Goal: Navigation & Orientation: Find specific page/section

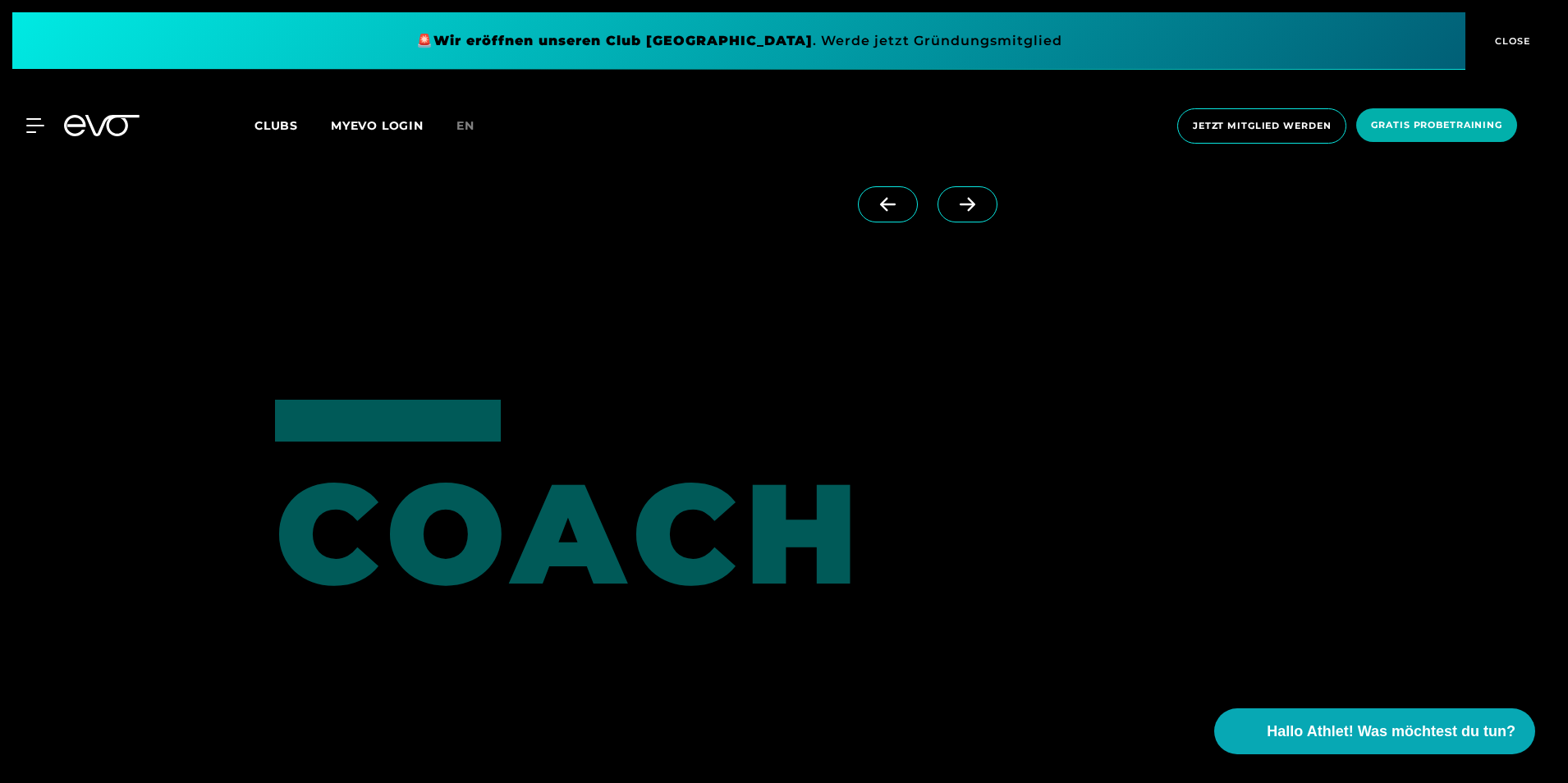
scroll to position [4515, 0]
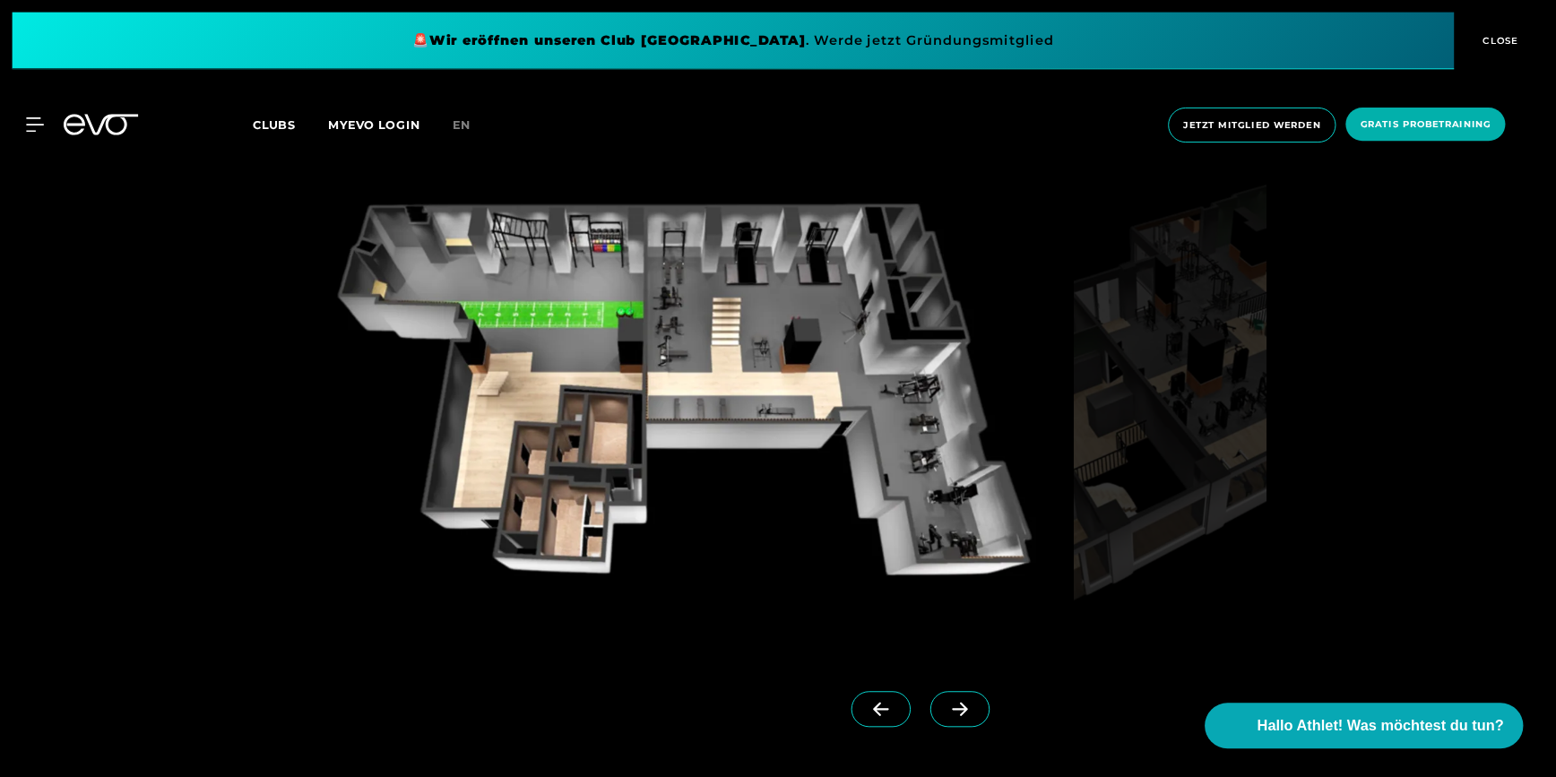
scroll to position [1703, 0]
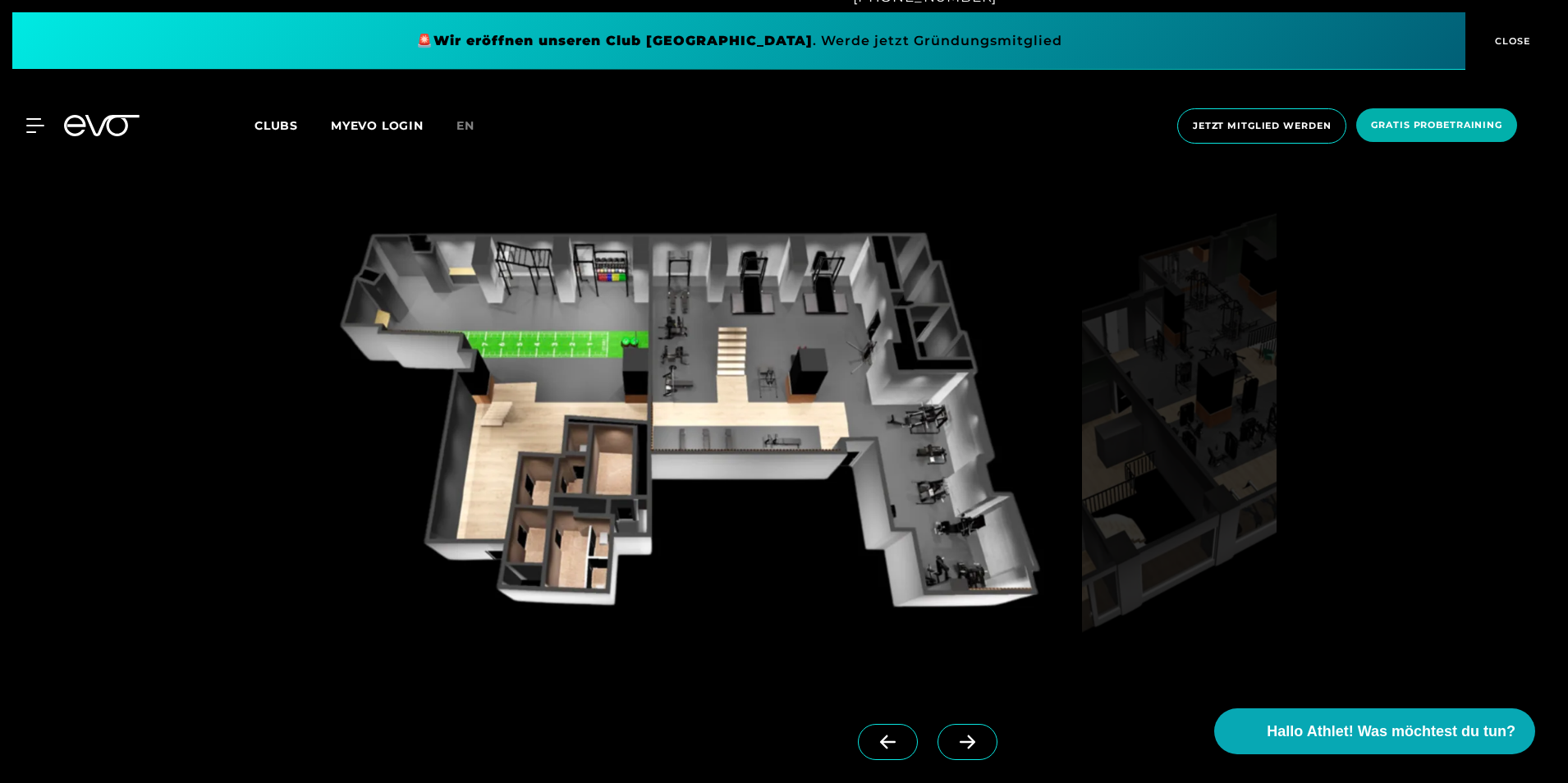
click at [938, 732] on span at bounding box center [967, 742] width 60 height 36
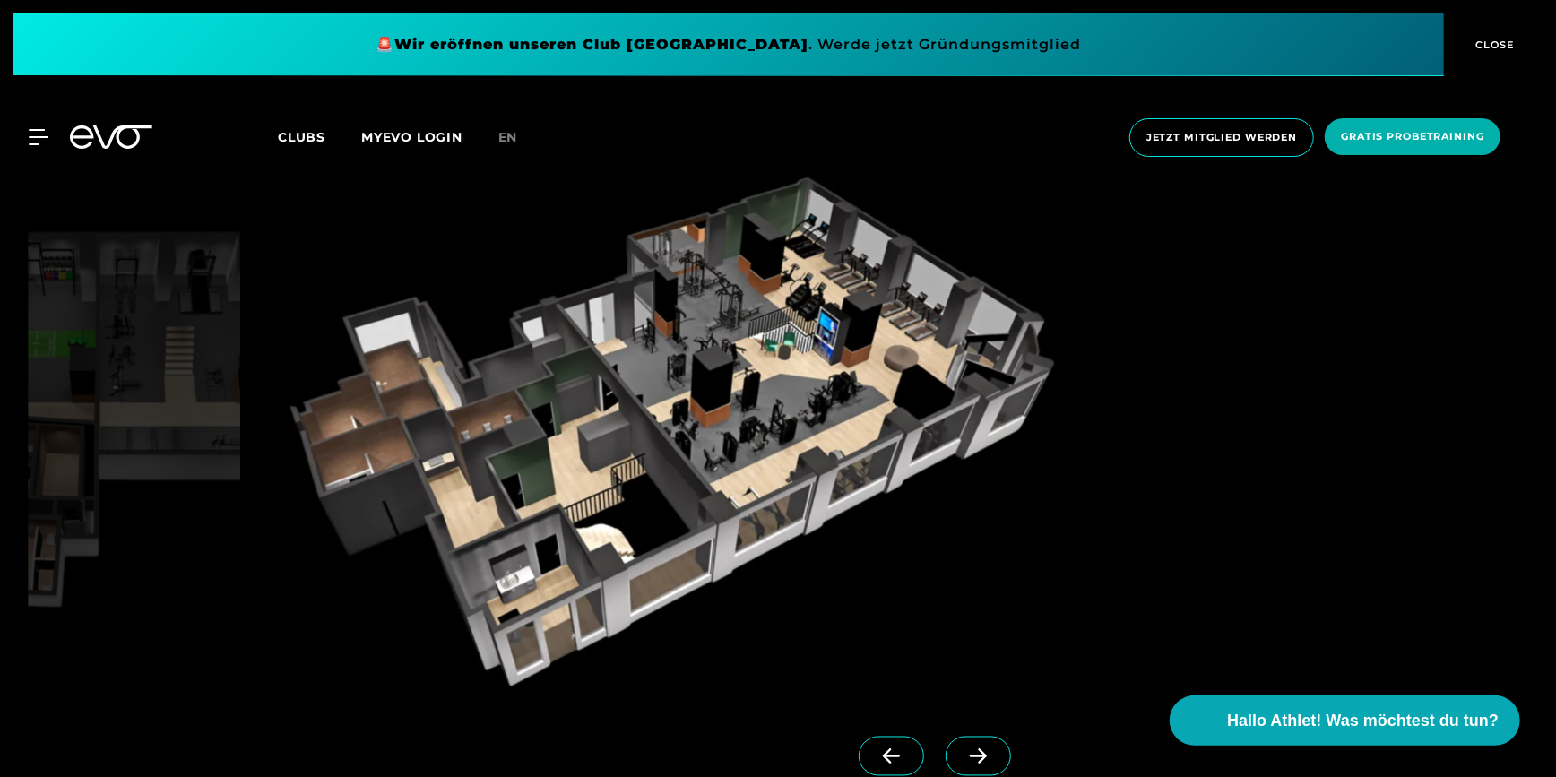
scroll to position [1621, 0]
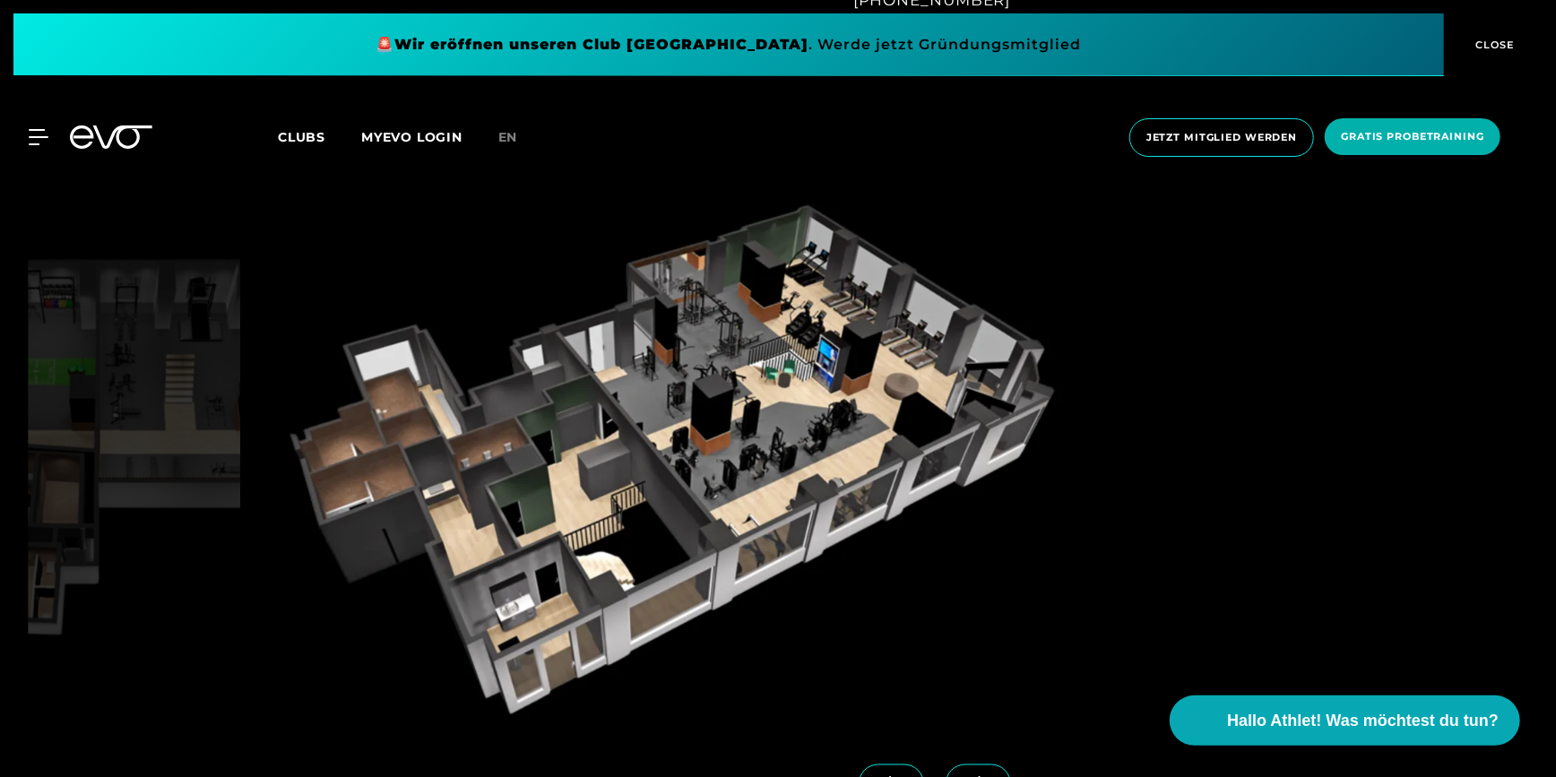
click at [704, 385] on img at bounding box center [671, 460] width 849 height 523
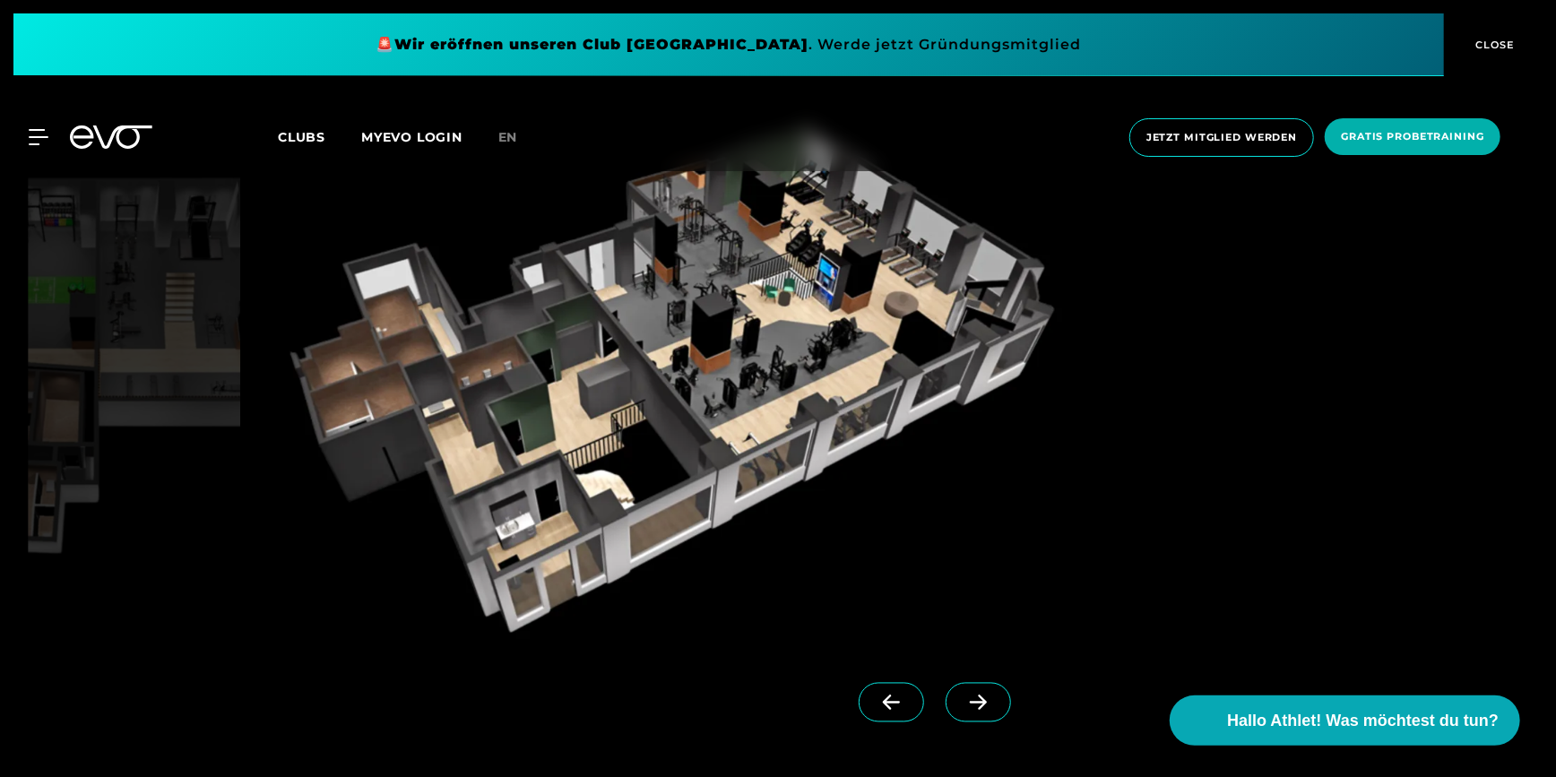
click at [859, 690] on span at bounding box center [891, 702] width 65 height 39
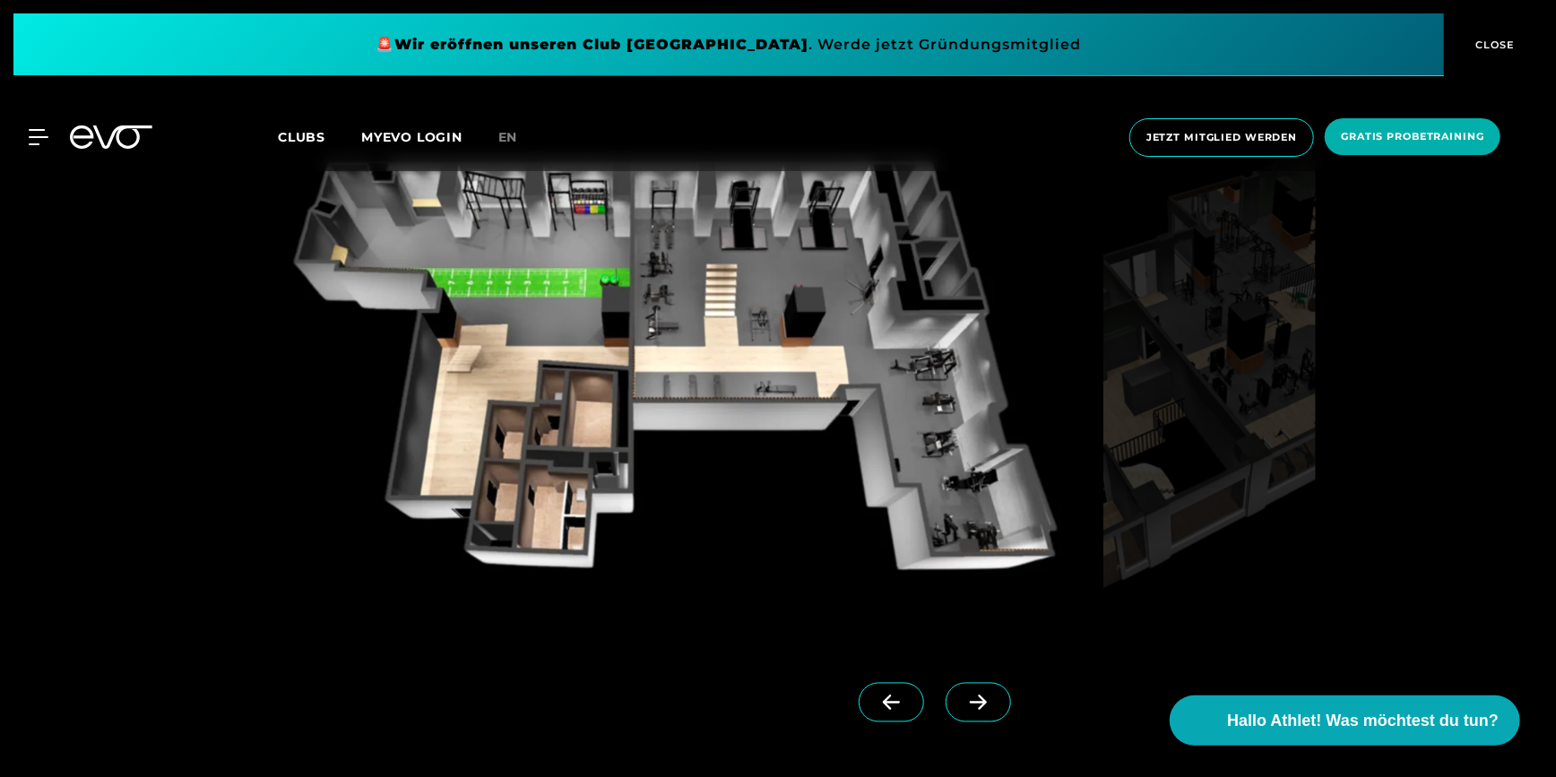
click at [963, 696] on icon at bounding box center [978, 703] width 31 height 16
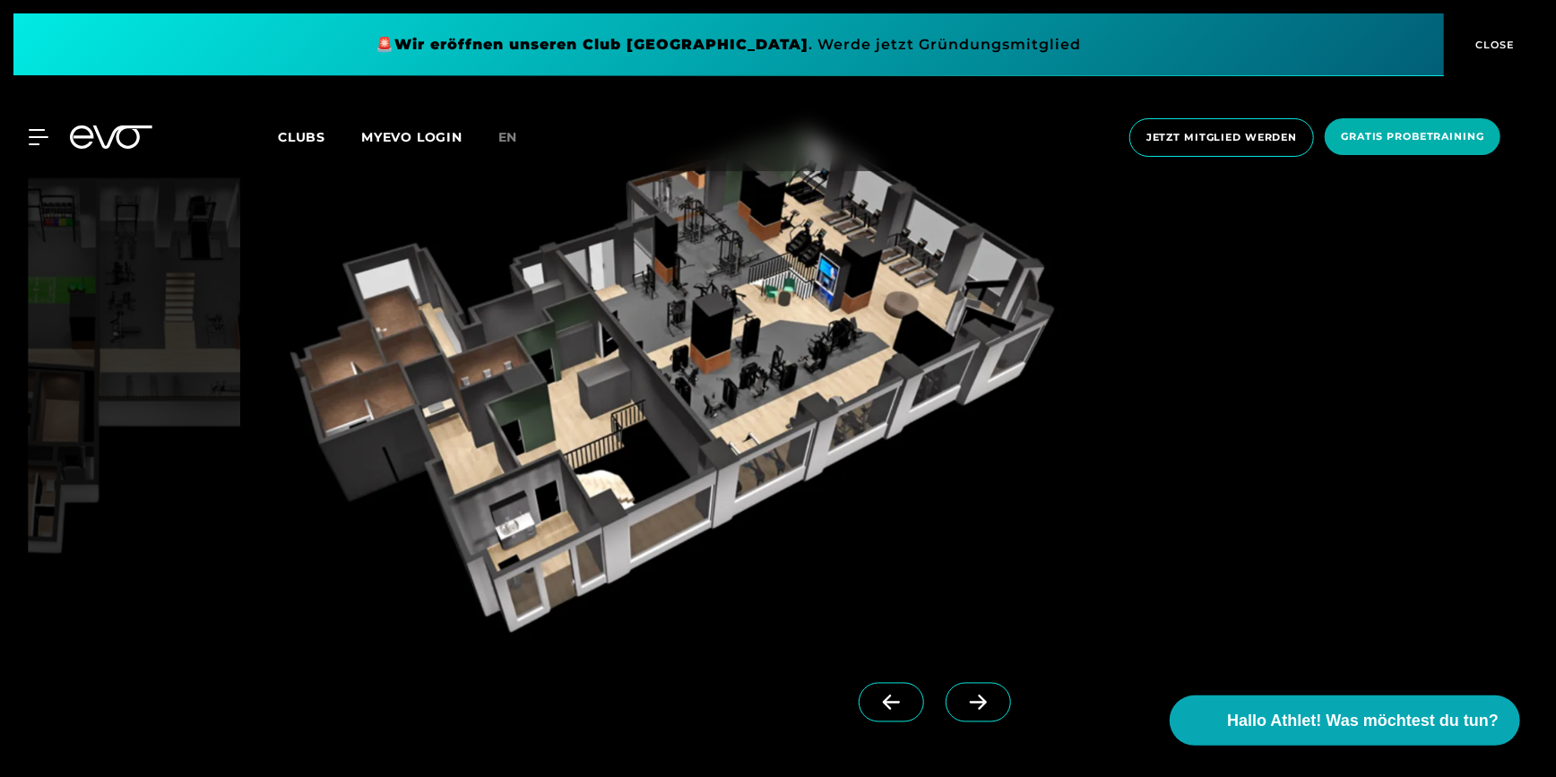
click at [883, 696] on icon at bounding box center [891, 703] width 17 height 15
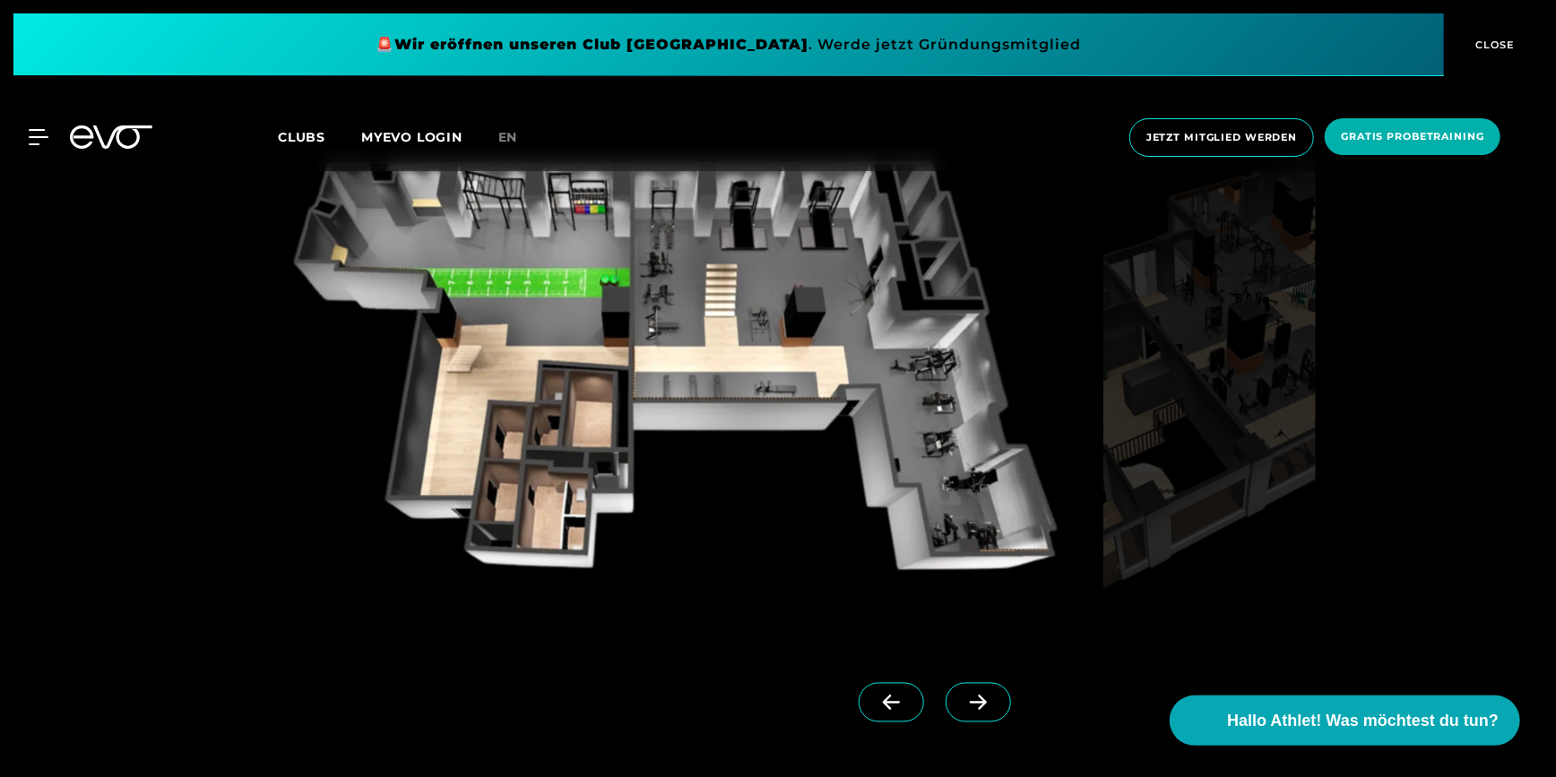
click at [950, 711] on span at bounding box center [978, 702] width 65 height 39
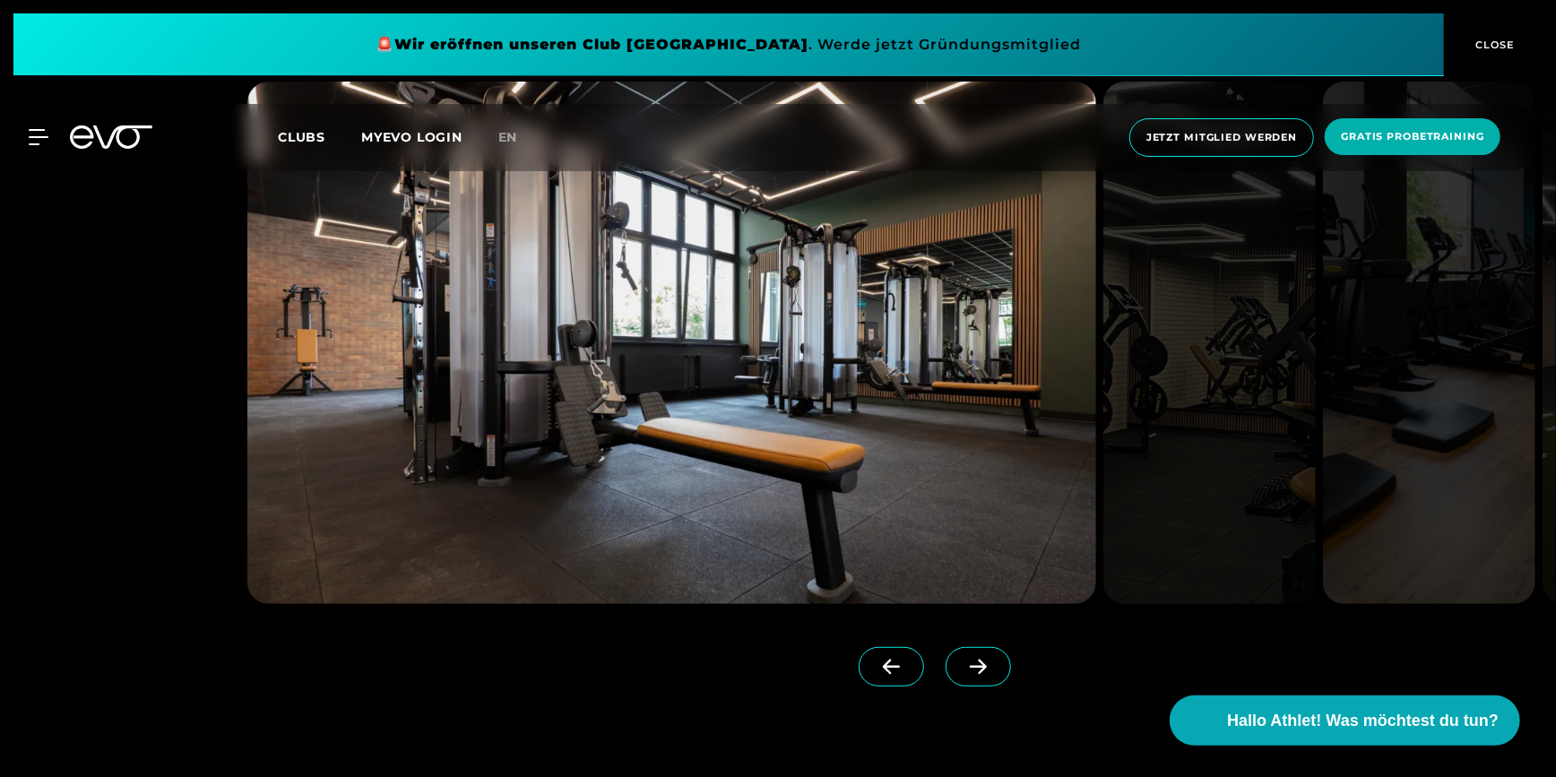
scroll to position [4554, 0]
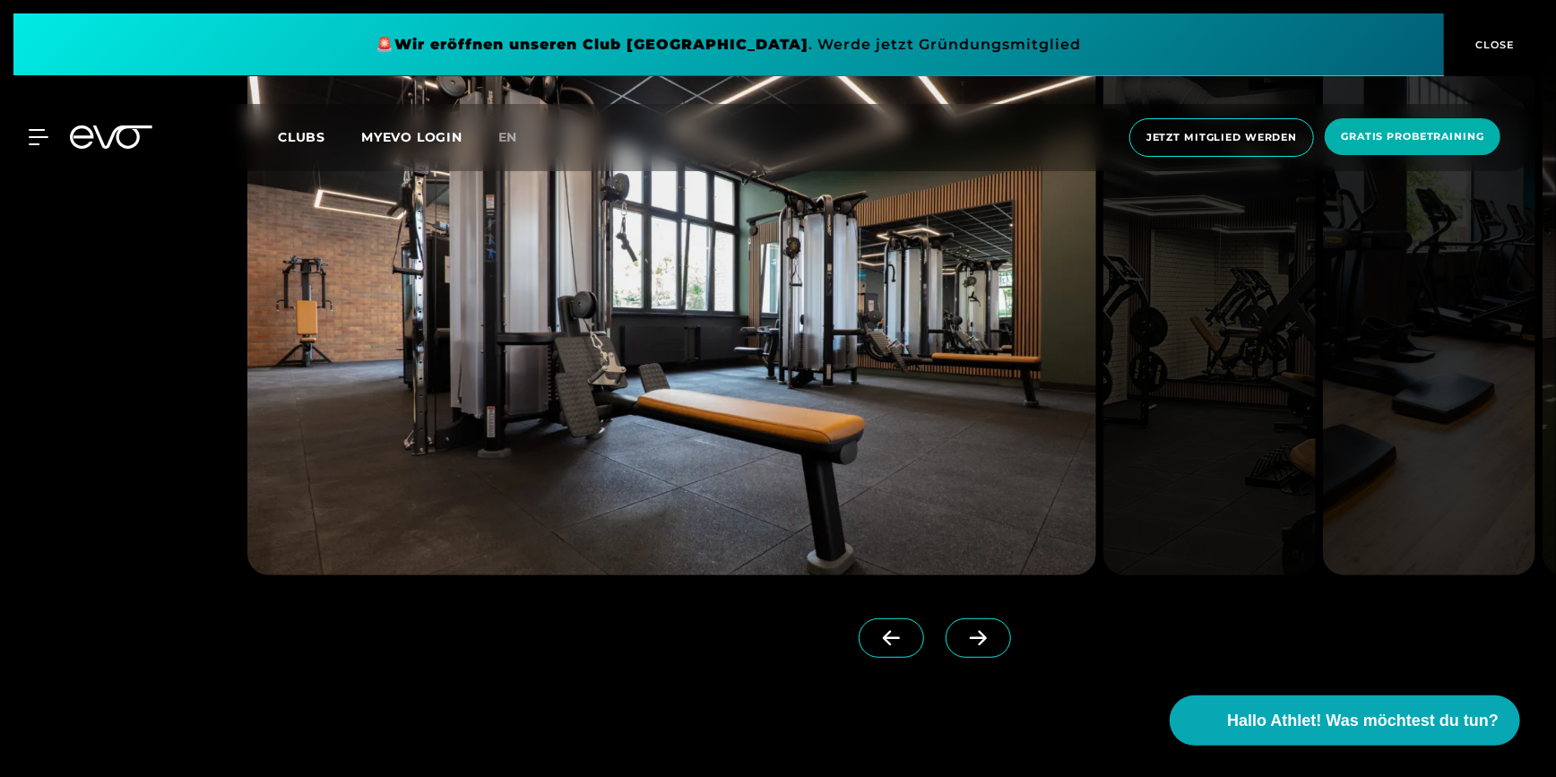
click at [986, 640] on link at bounding box center [982, 654] width 73 height 72
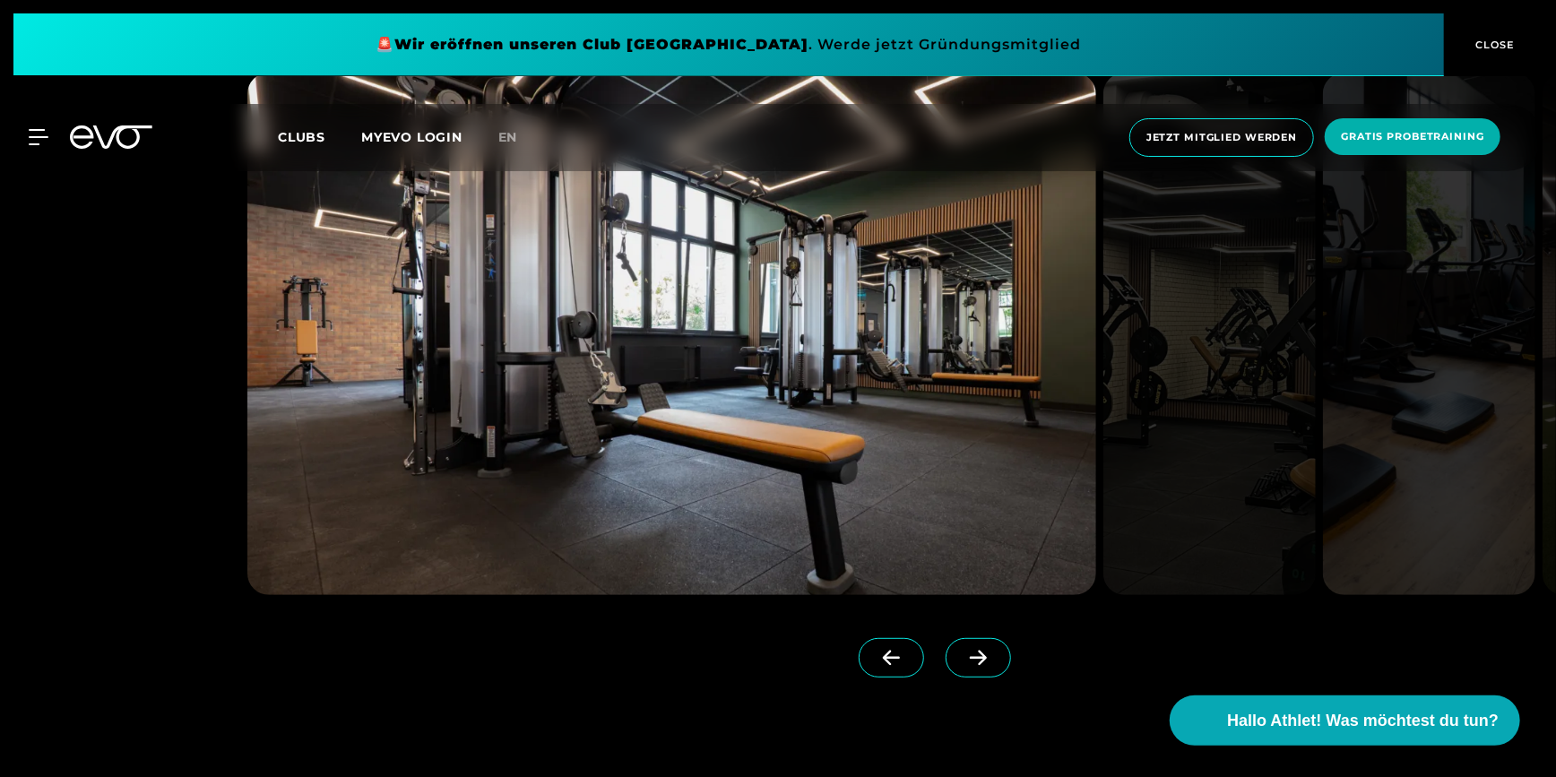
scroll to position [4562, 0]
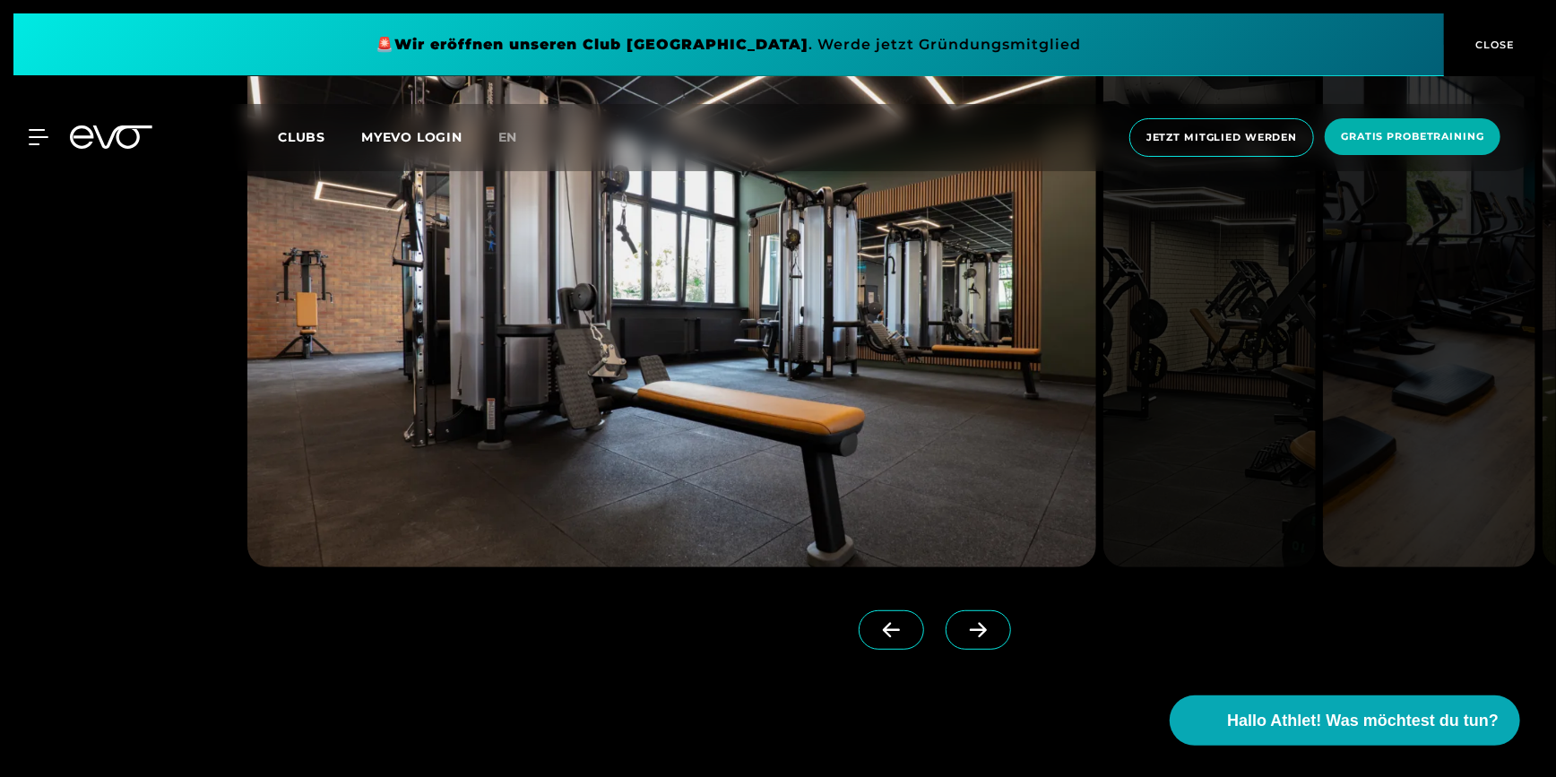
click at [963, 622] on icon at bounding box center [978, 630] width 31 height 16
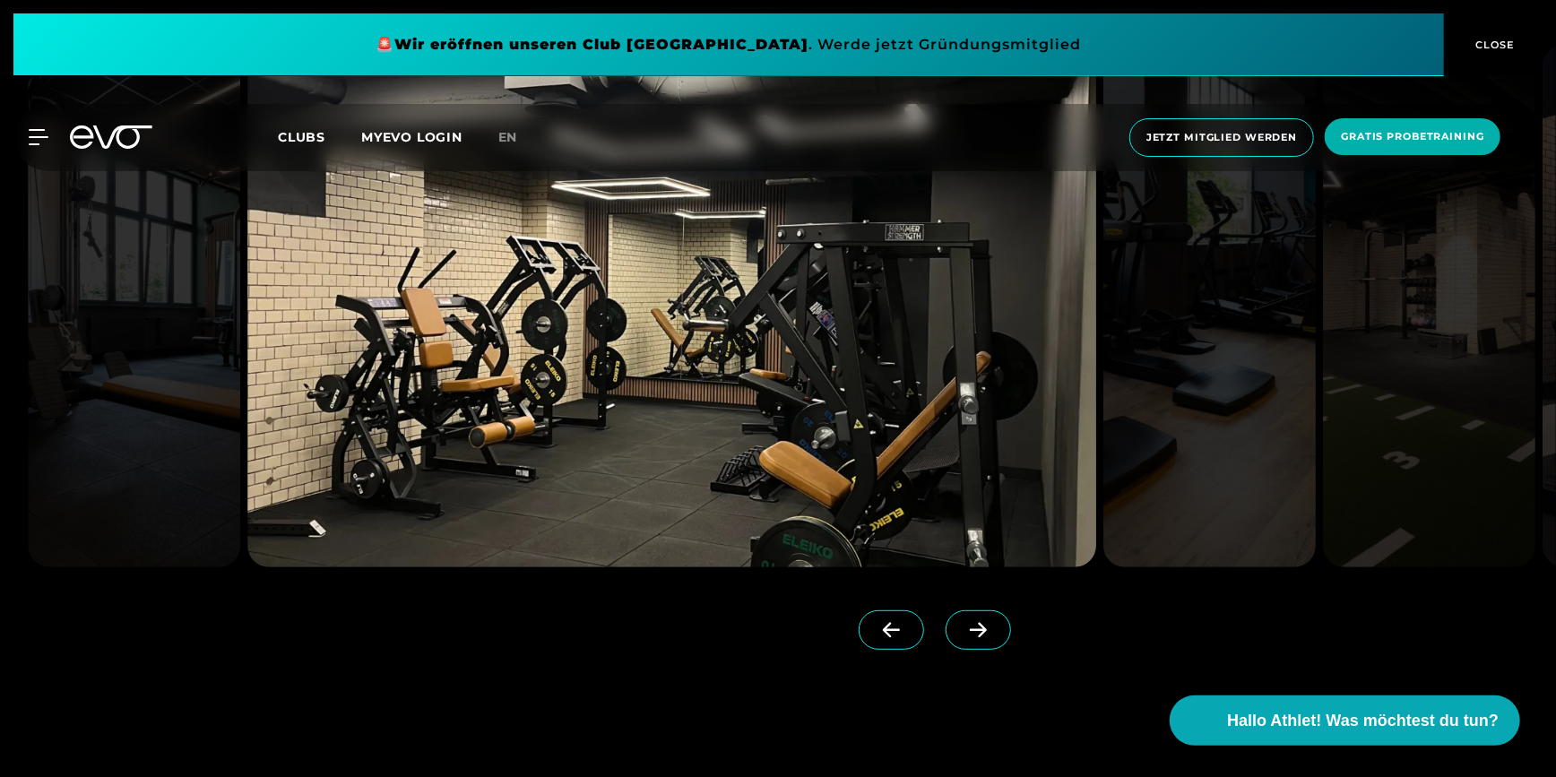
click at [963, 622] on icon at bounding box center [978, 630] width 31 height 16
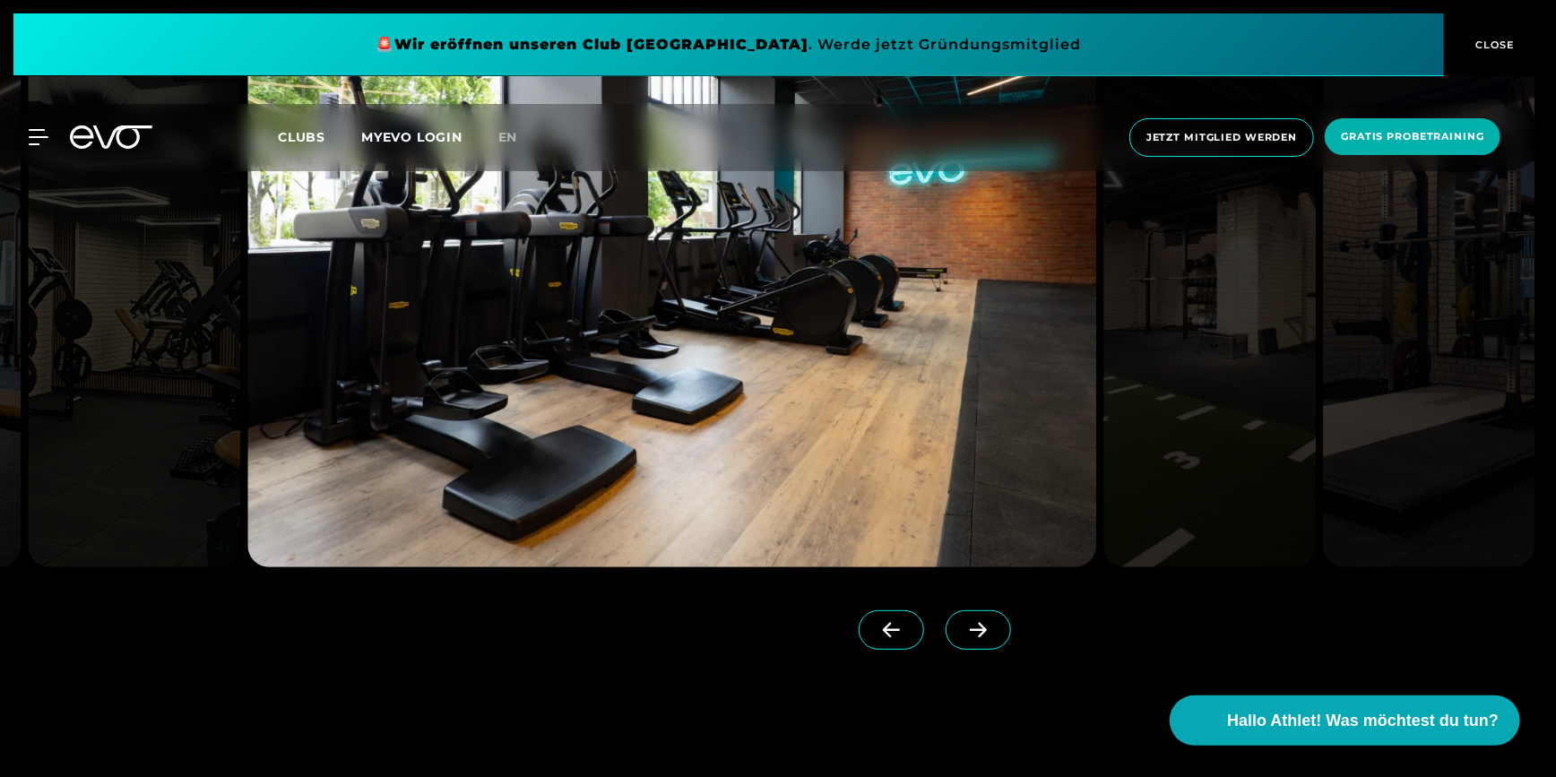
click at [876, 625] on icon at bounding box center [891, 630] width 31 height 16
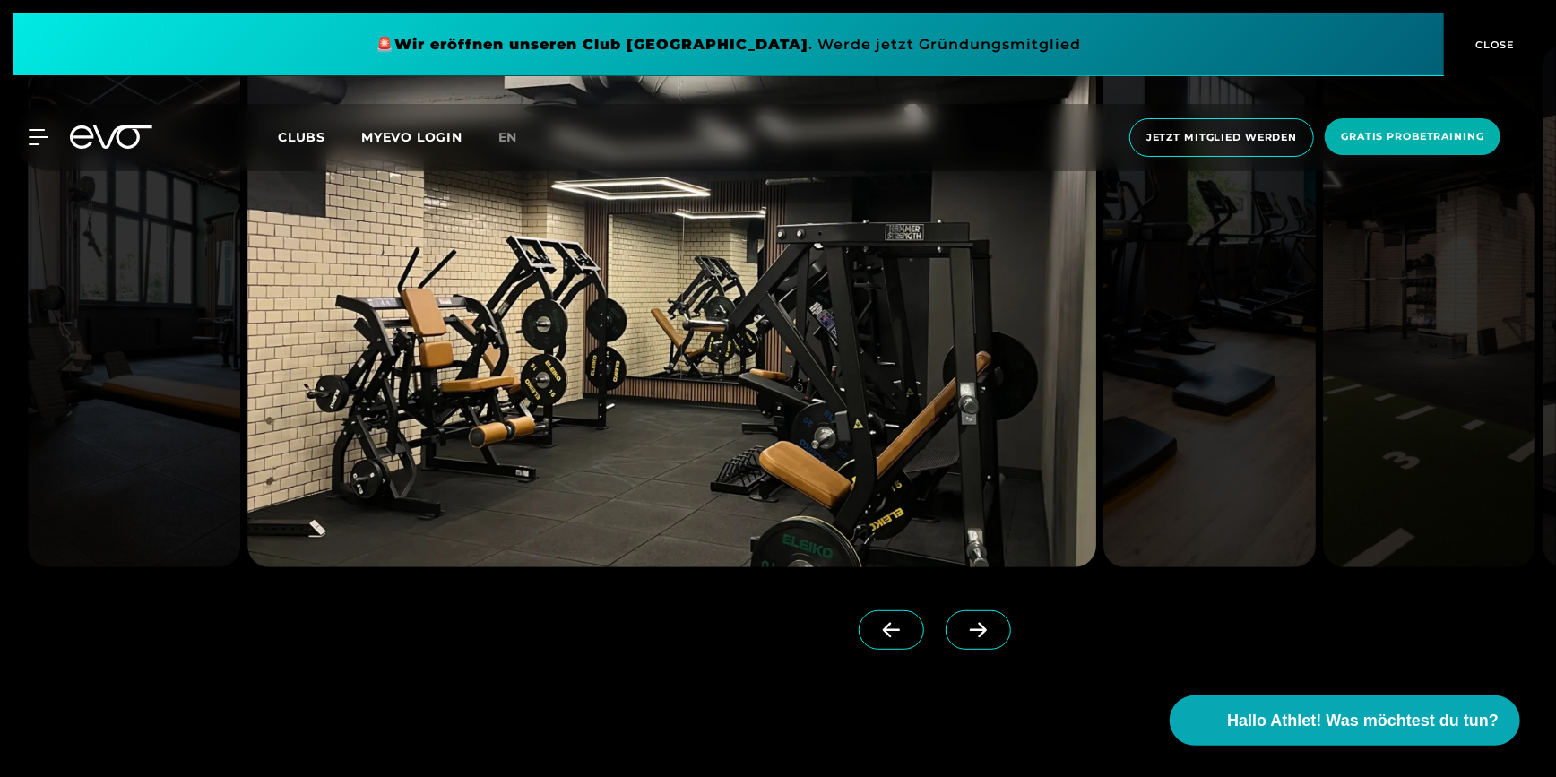
click at [963, 622] on icon at bounding box center [978, 630] width 31 height 16
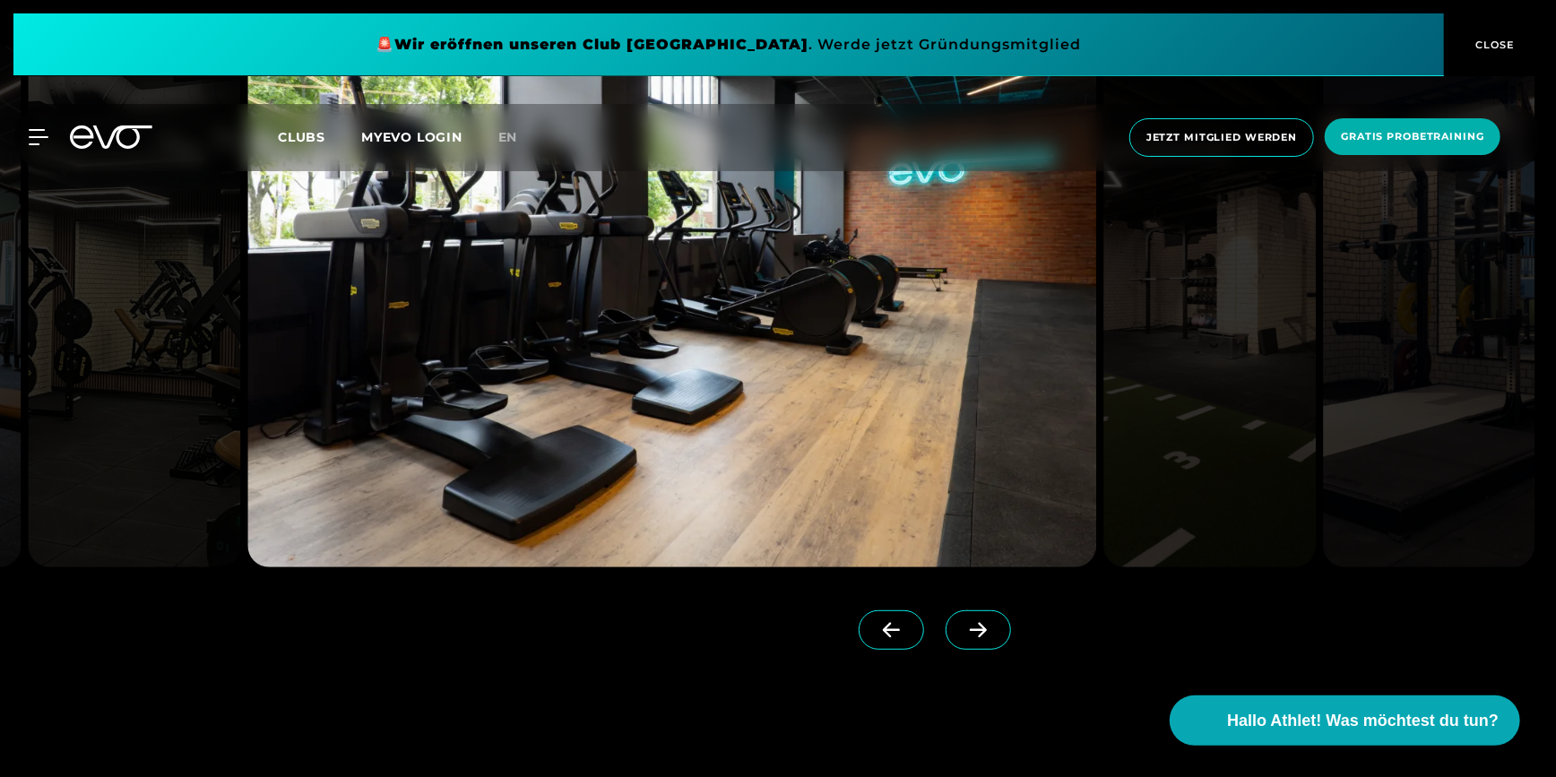
click at [963, 622] on icon at bounding box center [978, 630] width 31 height 16
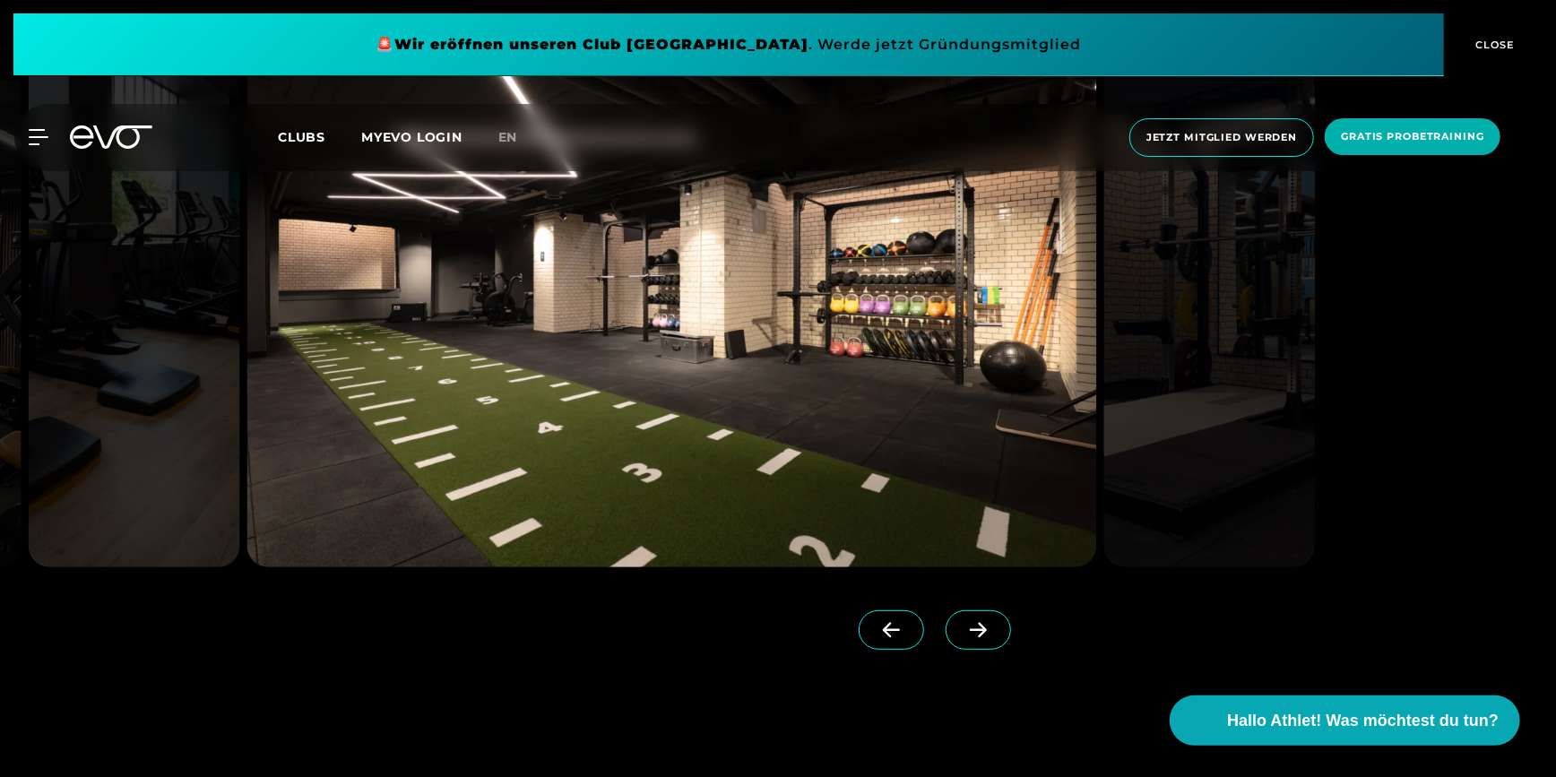
click at [963, 622] on icon at bounding box center [978, 630] width 31 height 16
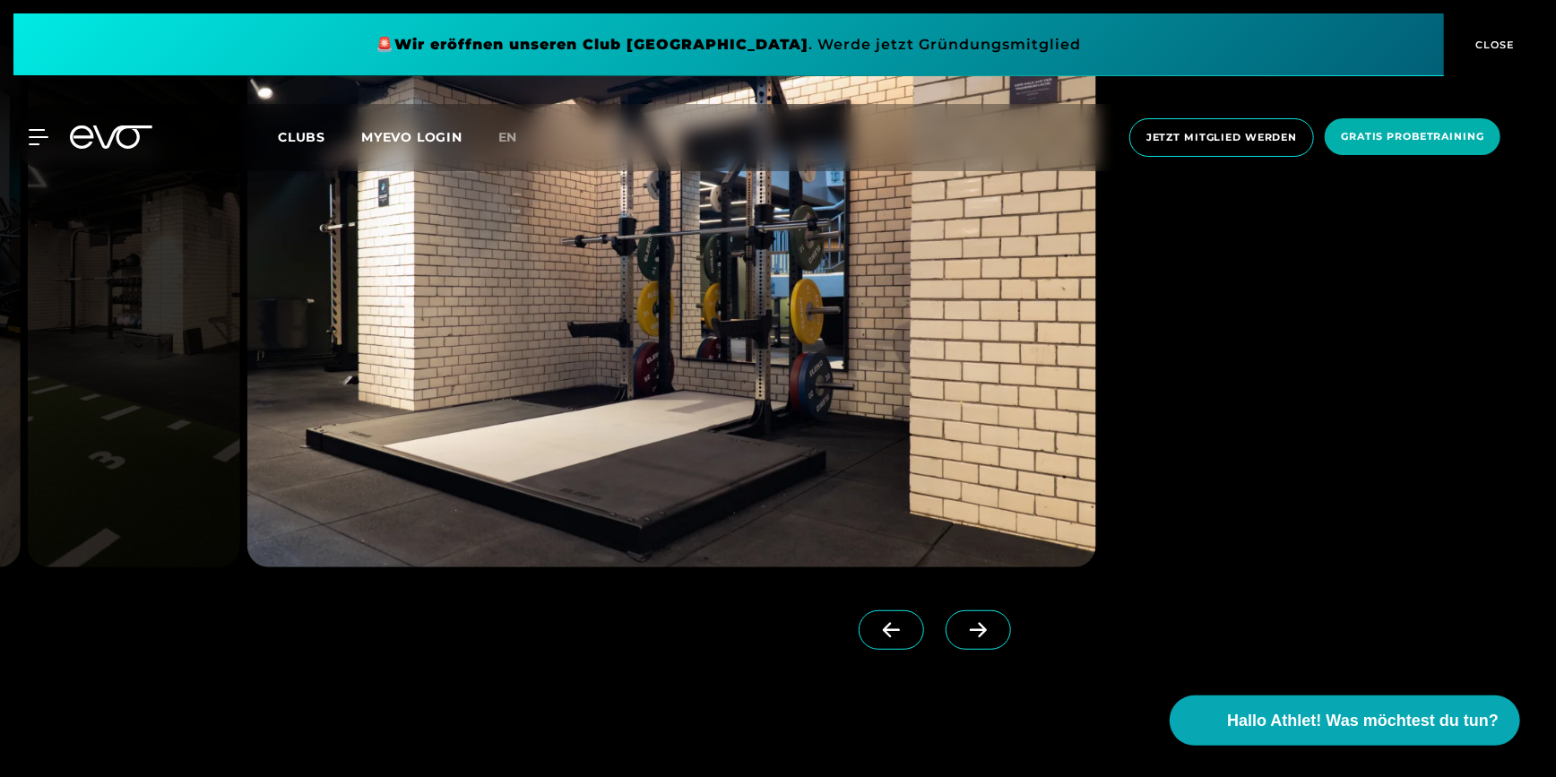
click at [963, 622] on icon at bounding box center [978, 630] width 31 height 16
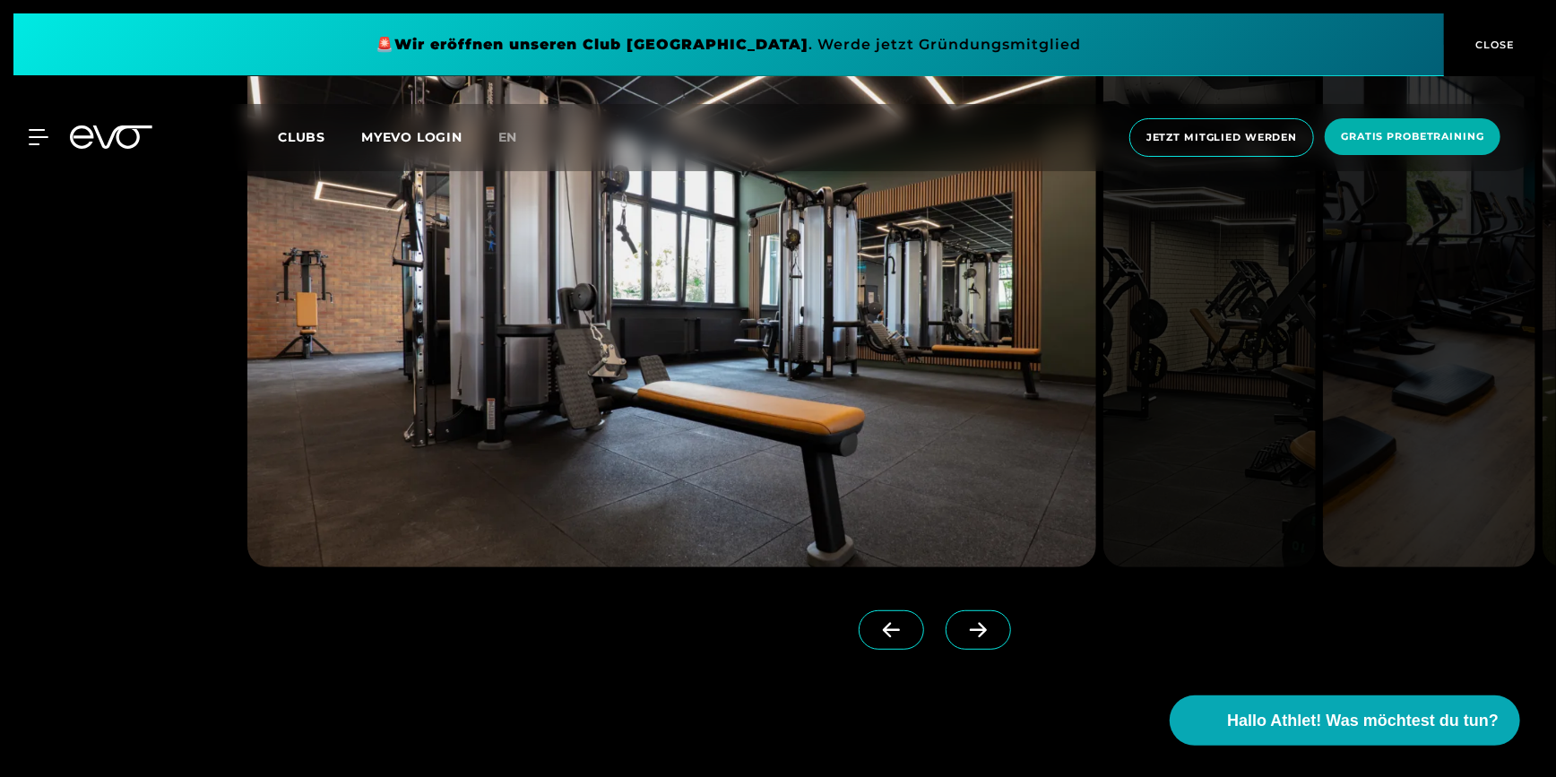
click at [1484, 41] on span "CLOSE" at bounding box center [1494, 45] width 44 height 16
